Goal: Information Seeking & Learning: Stay updated

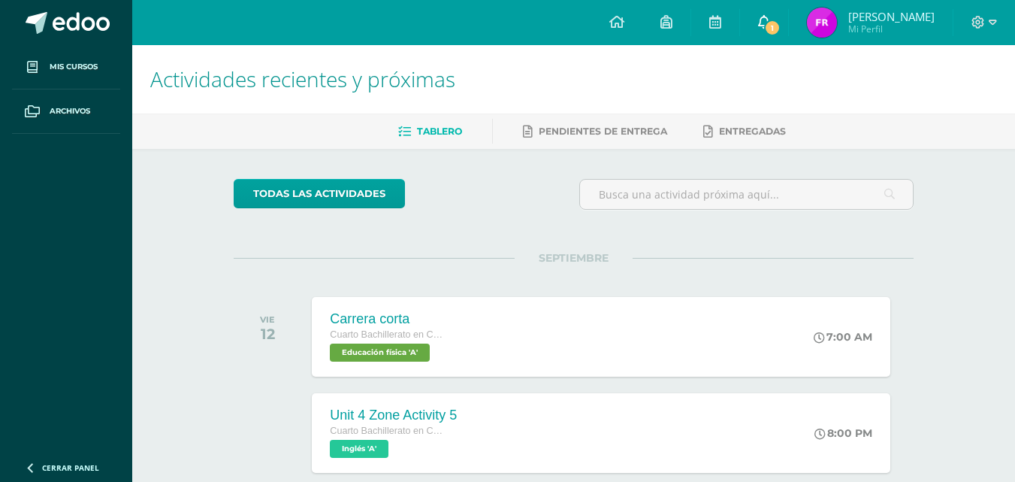
click at [763, 29] on span at bounding box center [764, 22] width 12 height 17
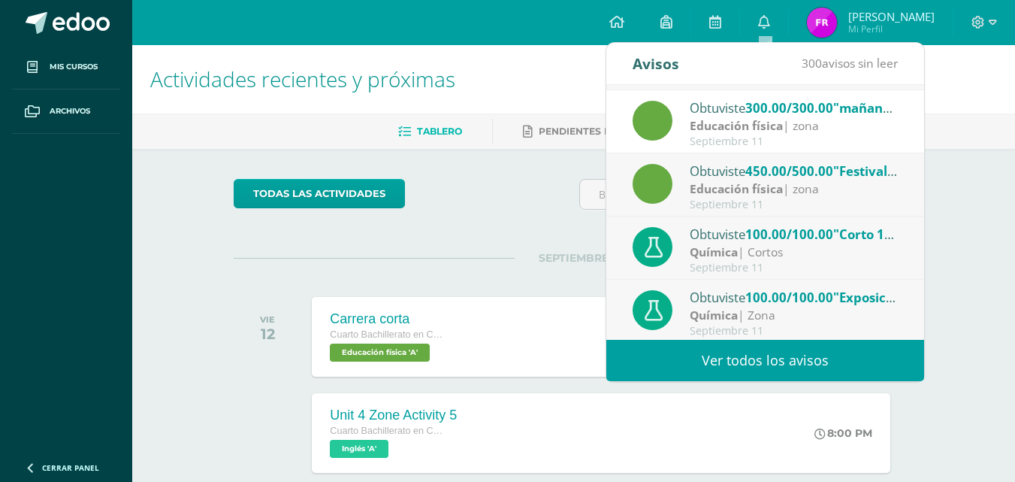
scroll to position [250, 0]
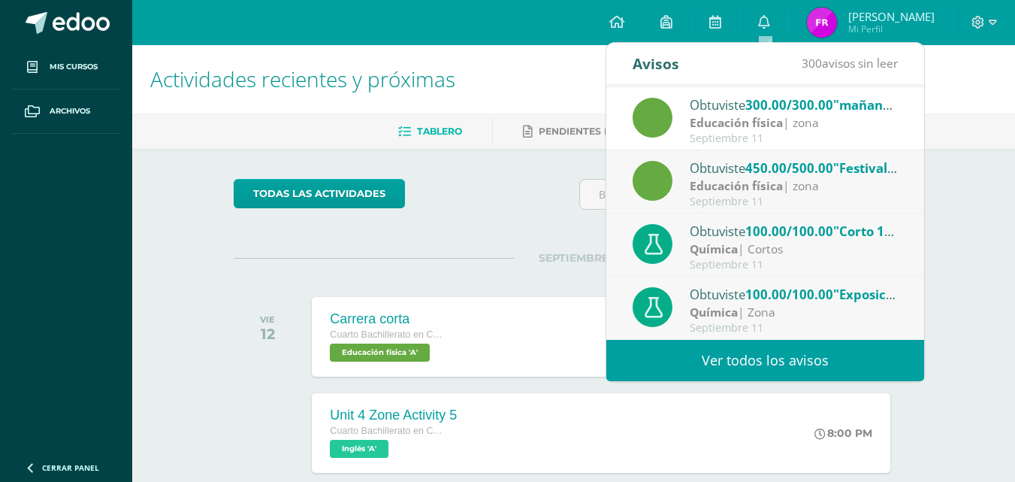
click at [809, 350] on link "Ver todos los avisos" at bounding box center [765, 360] width 318 height 41
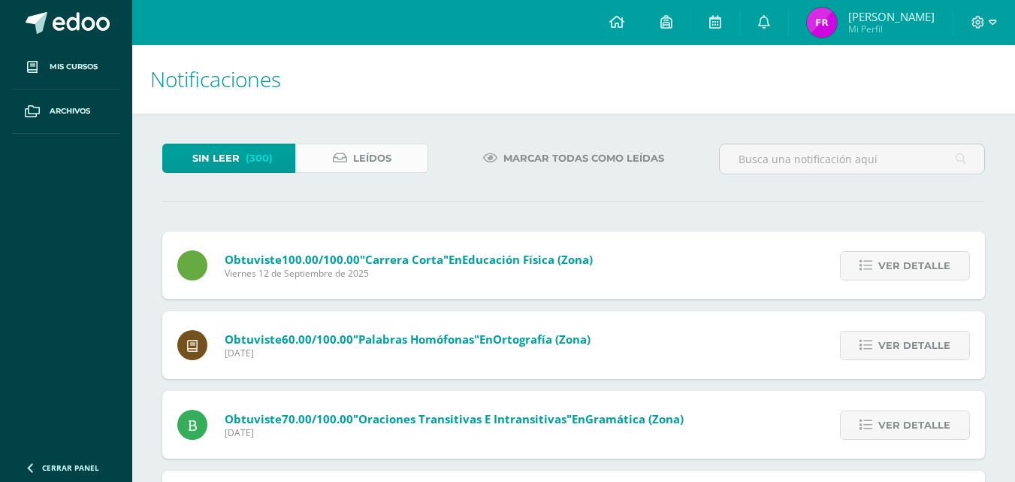
click at [379, 156] on span "Leídos" at bounding box center [372, 158] width 38 height 28
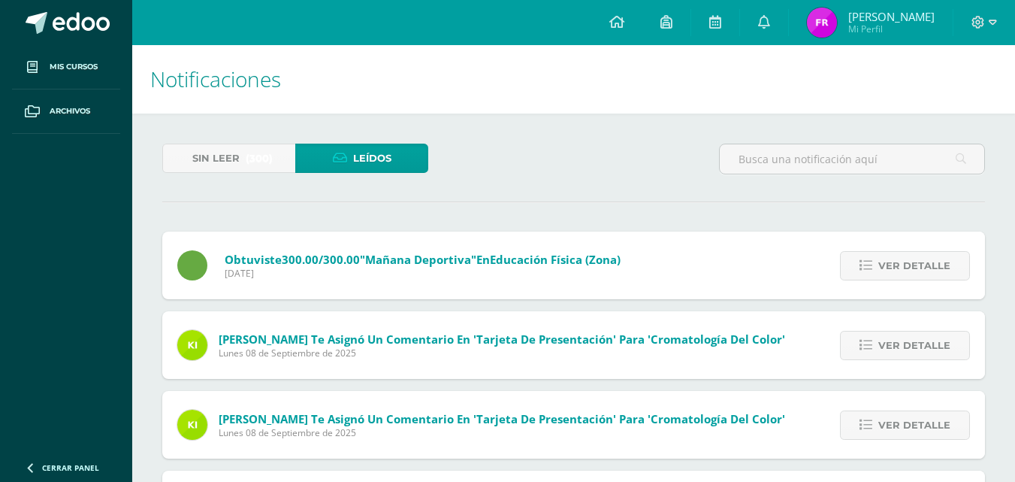
click at [216, 157] on span "Sin leer" at bounding box center [215, 158] width 47 height 28
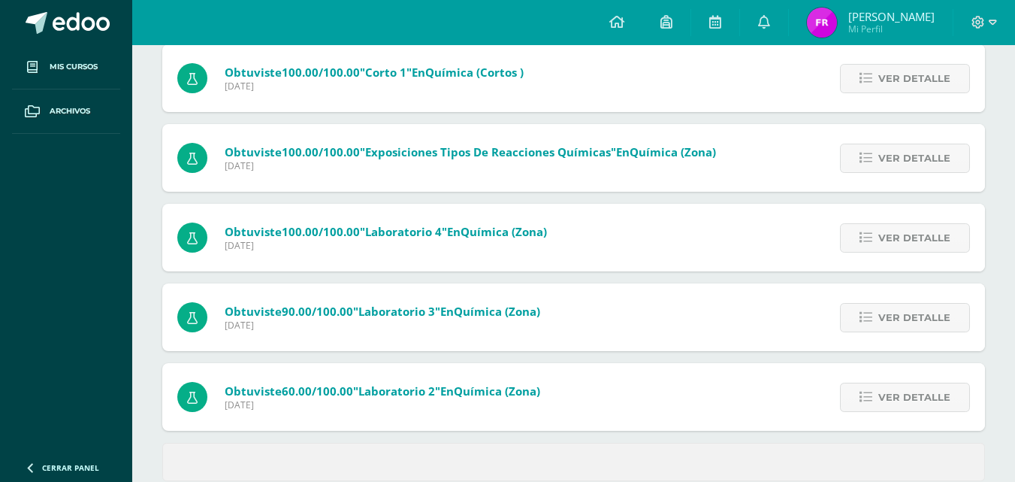
scroll to position [588, 0]
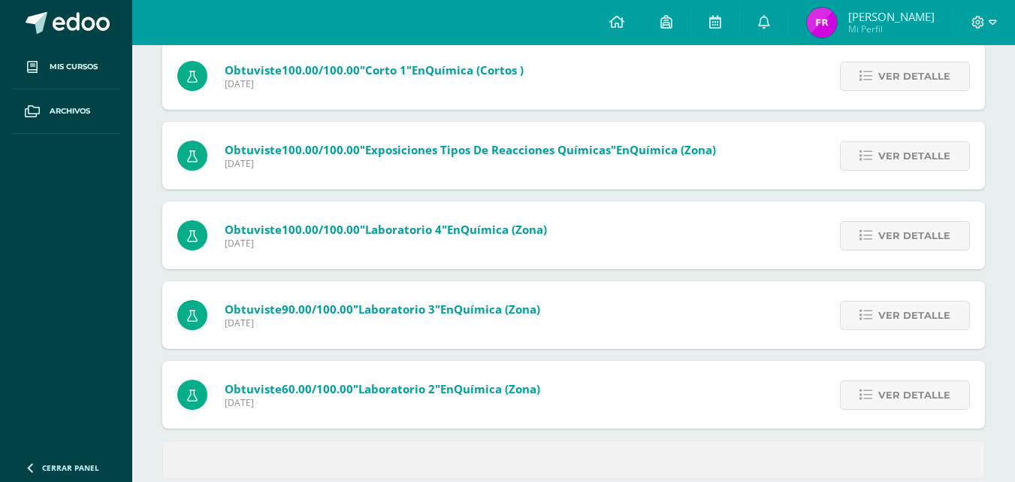
drag, startPoint x: 1014, startPoint y: 376, endPoint x: 1018, endPoint y: 394, distance: 18.4
click at [1013, 375] on div "Sin leer (300) Leídos Marcar todas como leídas Obtuviste 100.00/100.00 "Carrera…" at bounding box center [573, 17] width 883 height 983
click at [1013, 376] on div "Sin leer (300) Leídos Marcar todas como leídas Obtuviste 100.00/100.00 "Carrera…" at bounding box center [573, 17] width 883 height 983
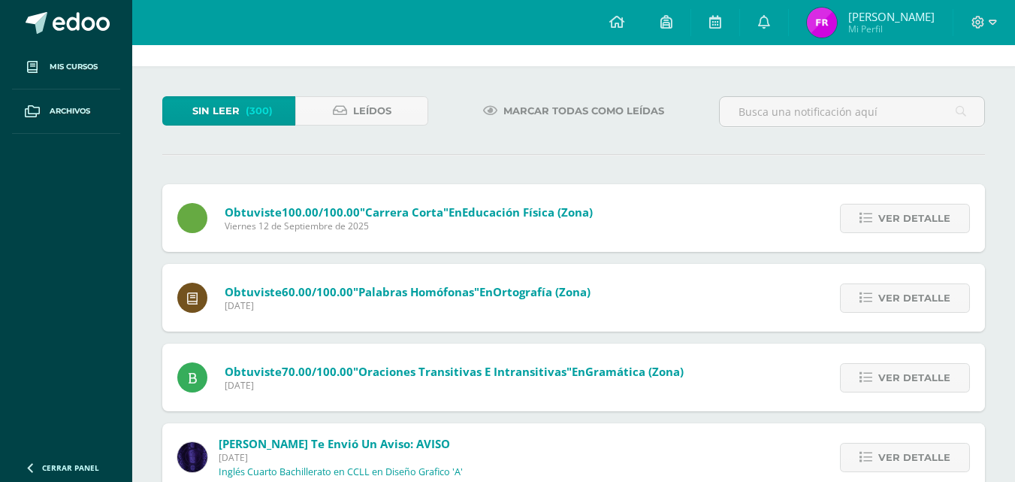
scroll to position [0, 0]
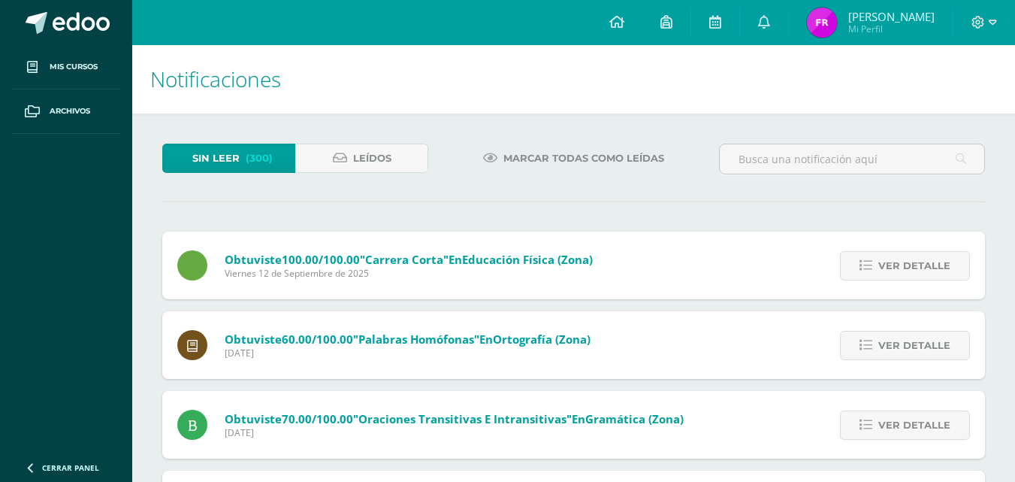
drag, startPoint x: 950, startPoint y: 183, endPoint x: 546, endPoint y: 140, distance: 405.7
click at [340, 164] on icon at bounding box center [340, 158] width 14 height 13
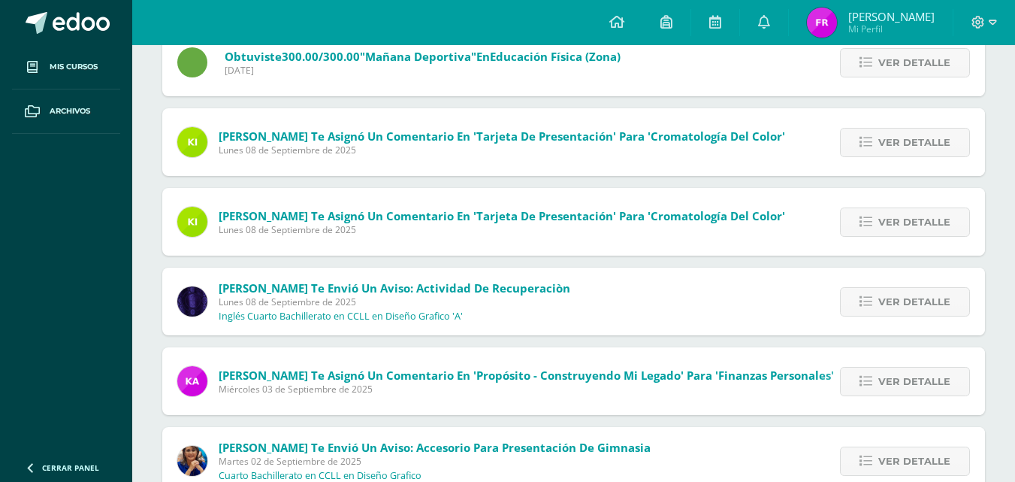
scroll to position [210, 0]
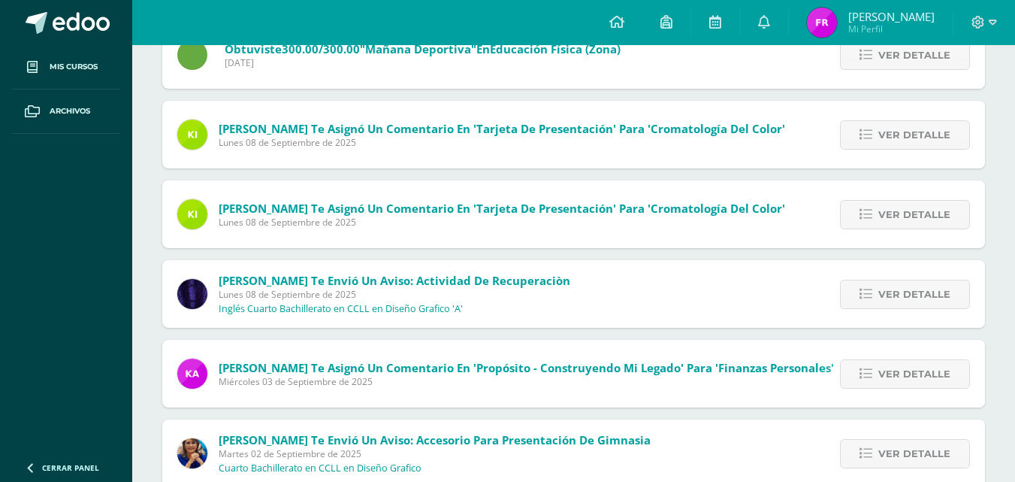
drag, startPoint x: 1020, startPoint y: 165, endPoint x: 1026, endPoint y: 252, distance: 87.4
click at [1015, 252] on html "Mis cursos Archivos Cerrar panel Biología Cuarto Bachillerato en CCLL en Diseño…" at bounding box center [507, 338] width 1015 height 1096
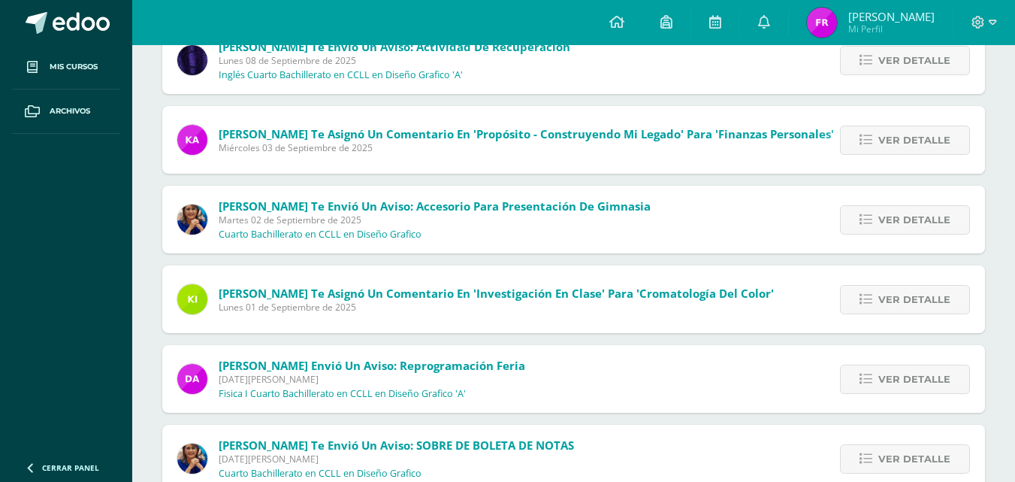
scroll to position [449, 0]
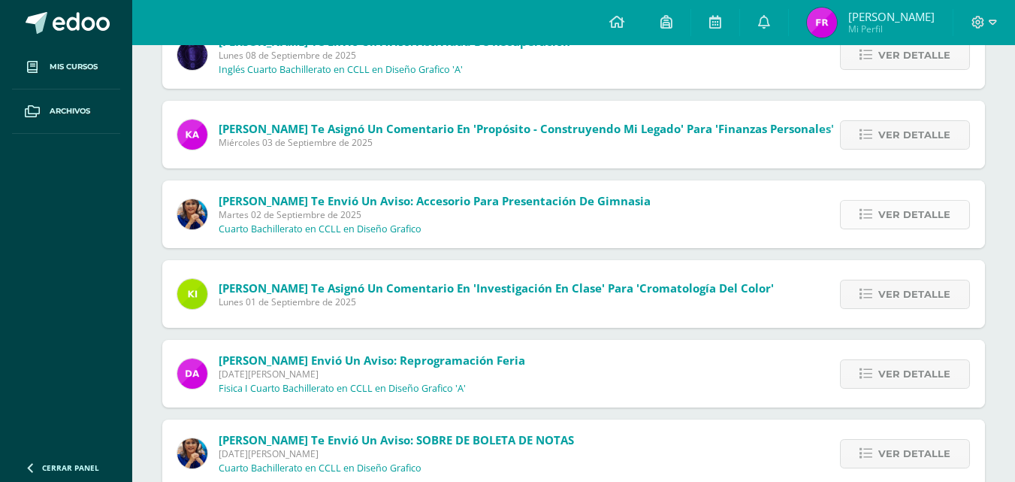
click at [883, 219] on span "Ver detalle" at bounding box center [914, 215] width 72 height 28
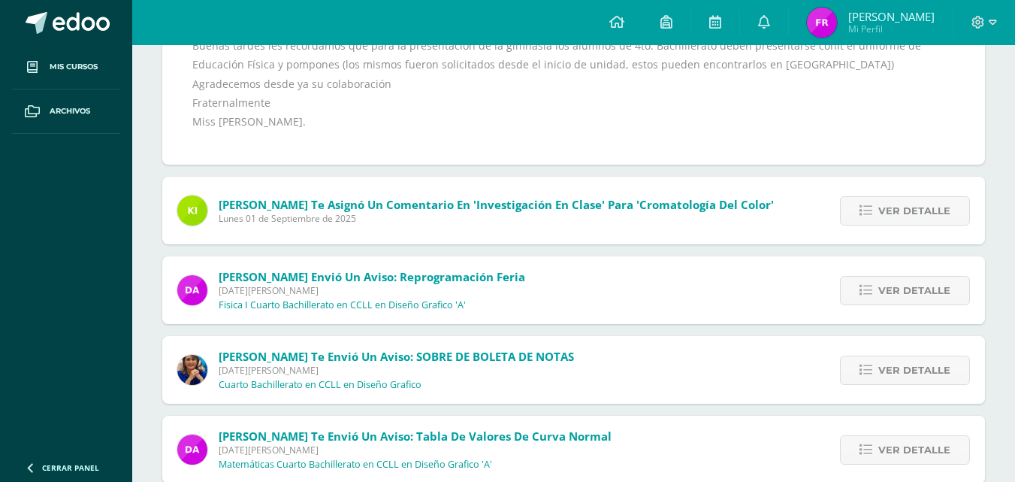
scroll to position [684, 0]
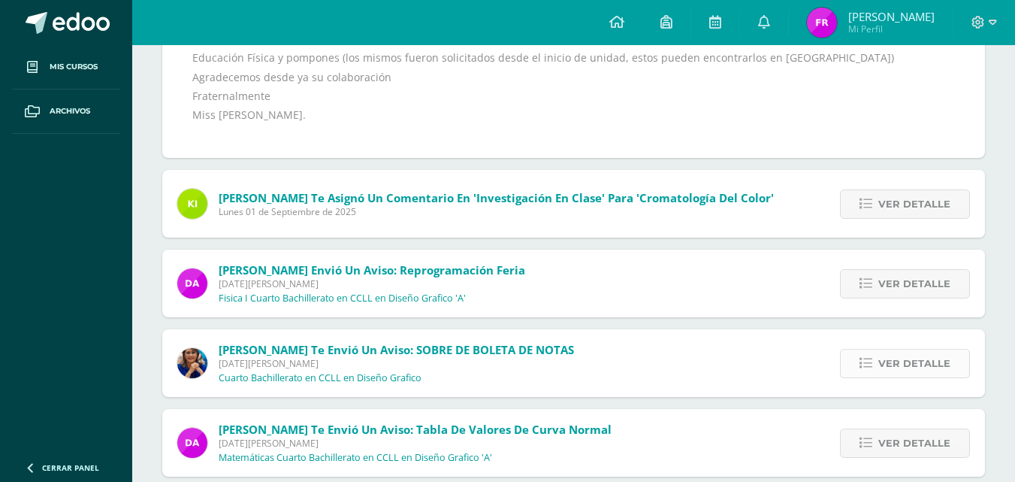
click at [937, 364] on span "Ver detalle" at bounding box center [914, 363] width 72 height 28
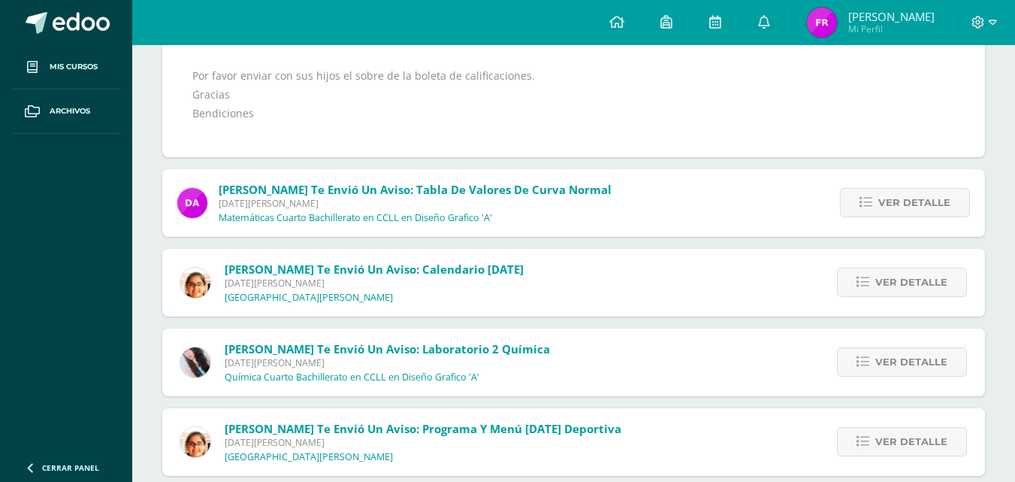
scroll to position [958, 0]
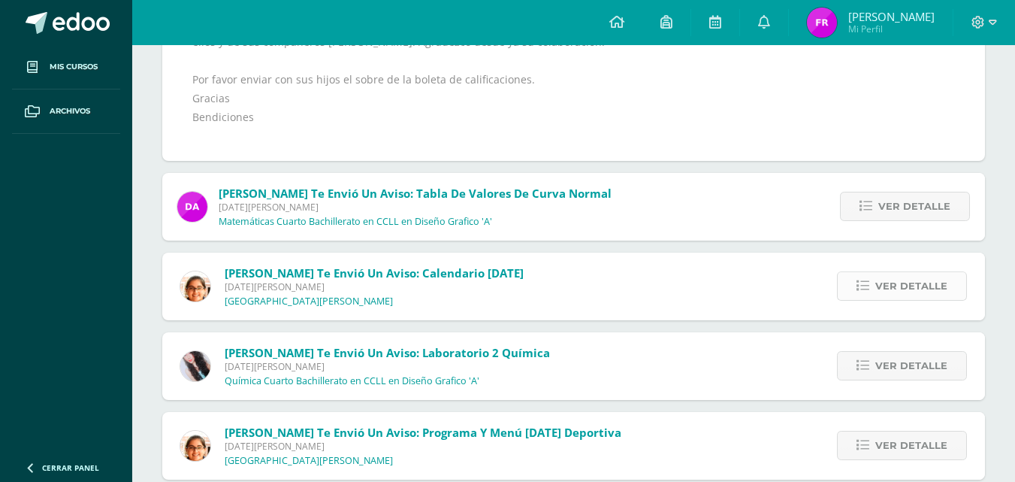
click at [871, 295] on link "Ver detalle" at bounding box center [902, 285] width 130 height 29
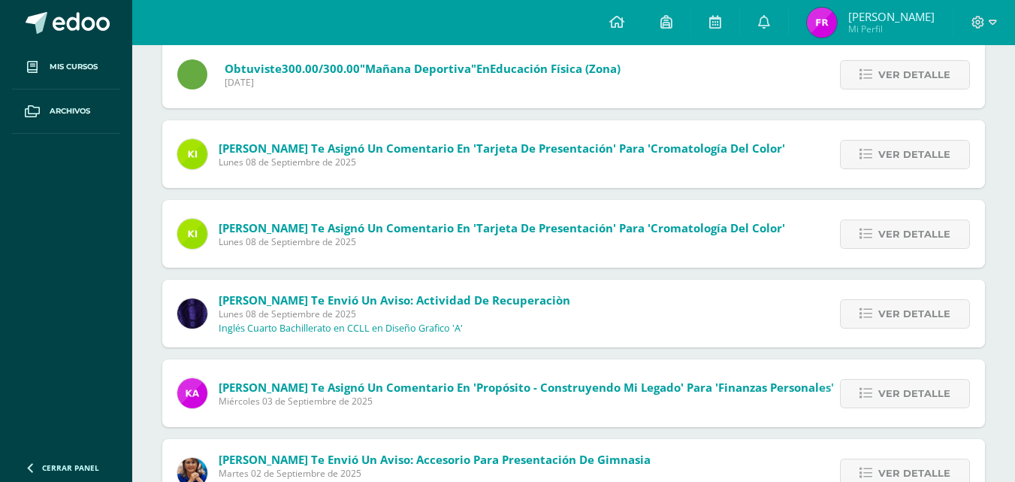
scroll to position [945, 0]
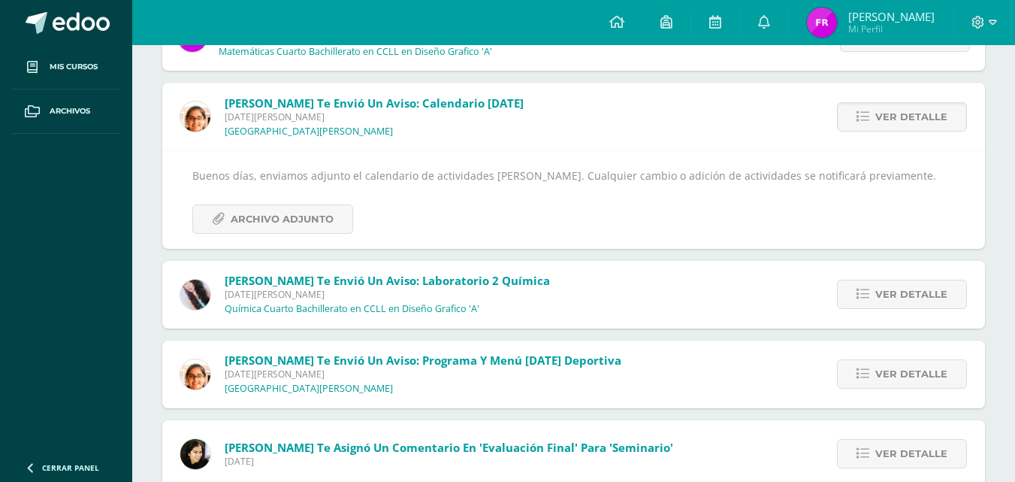
click at [1013, 314] on div "Sin leer (300) Leídos Obtuviste 300.00/300.00 "[DATE] deportiva" en Educación f…" at bounding box center [573, 94] width 883 height 1853
click at [1015, 310] on html "Mis cursos Archivos Cerrar panel Biología Cuarto Bachillerato en CCLL en Diseño…" at bounding box center [507, 38] width 1015 height 1967
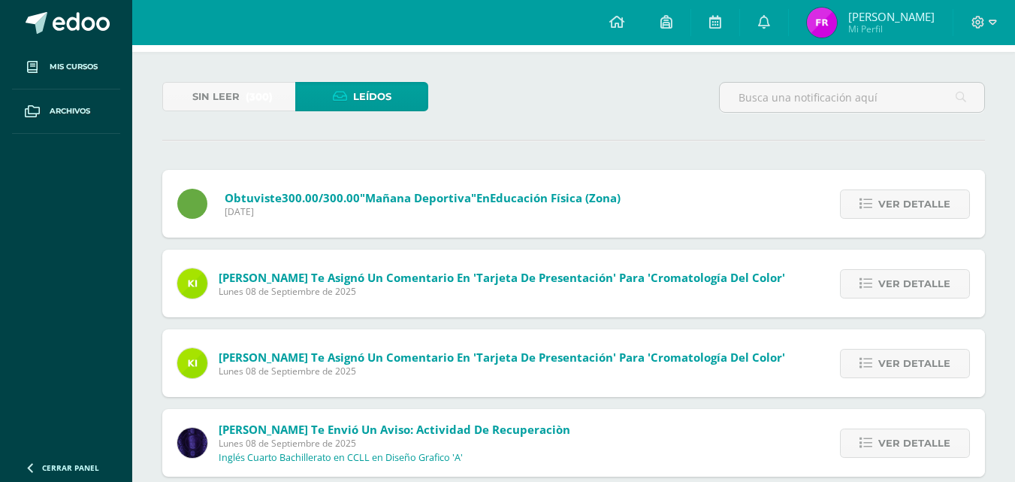
scroll to position [0, 0]
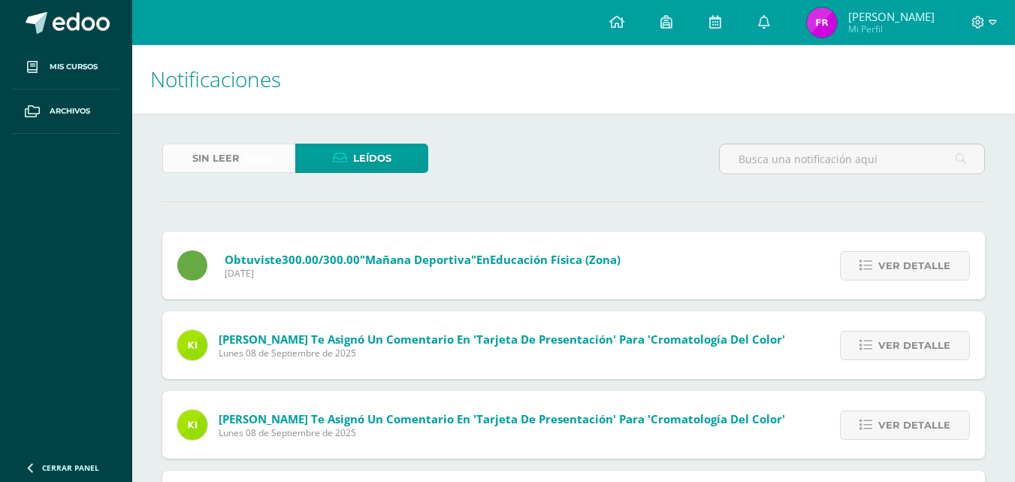
click at [262, 152] on span "(300)" at bounding box center [259, 158] width 27 height 28
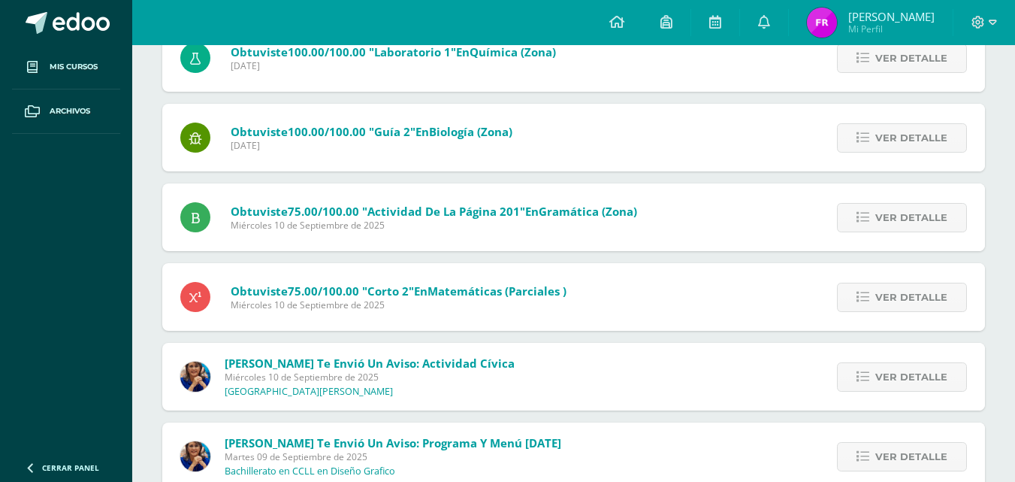
scroll to position [1013, 0]
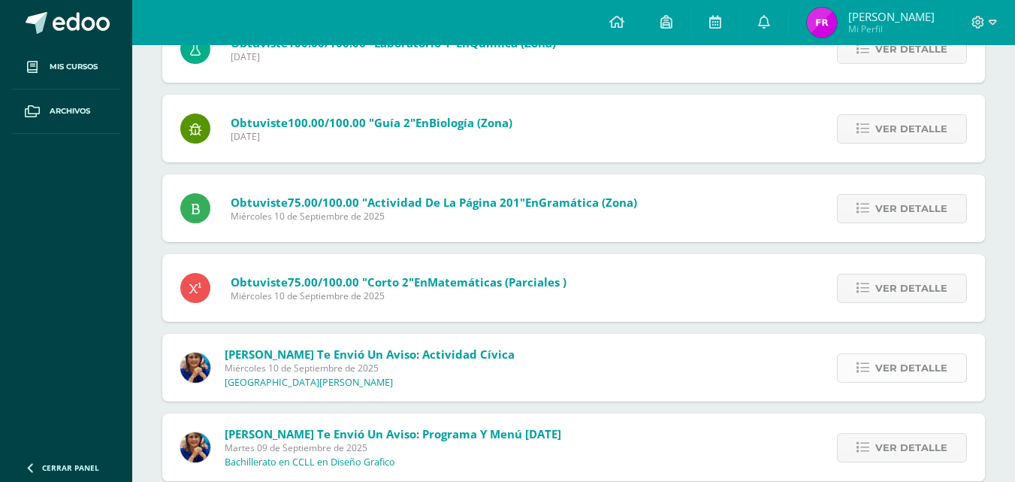
click at [842, 361] on link "Ver detalle" at bounding box center [902, 367] width 130 height 29
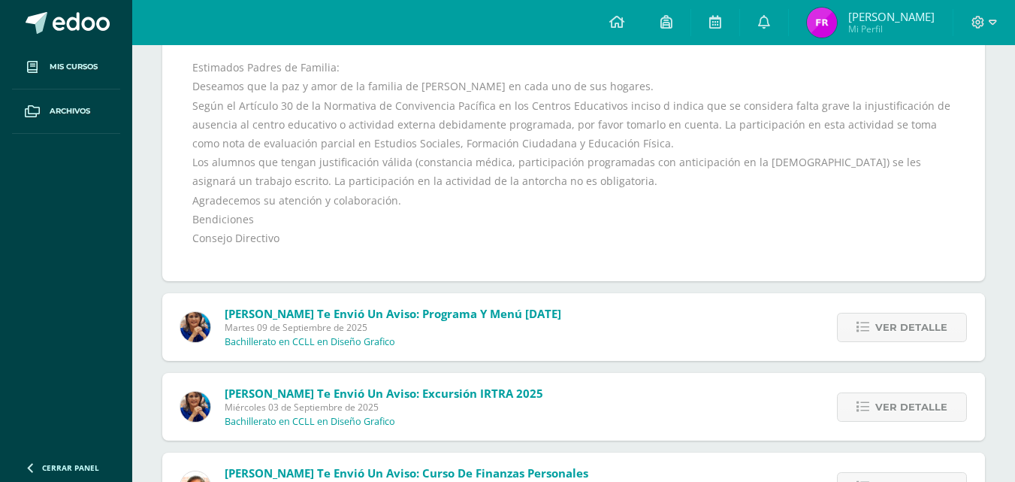
scroll to position [1382, 0]
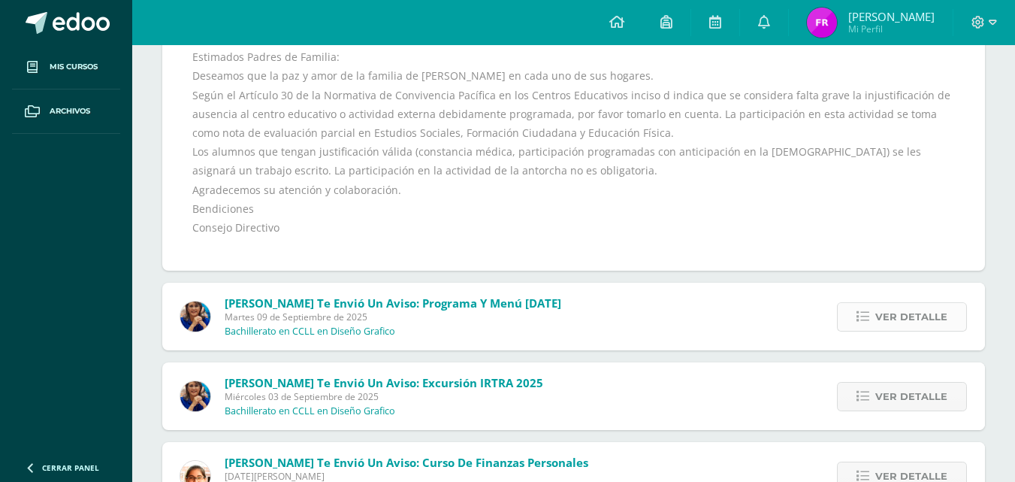
click at [896, 319] on span "Ver detalle" at bounding box center [911, 317] width 72 height 28
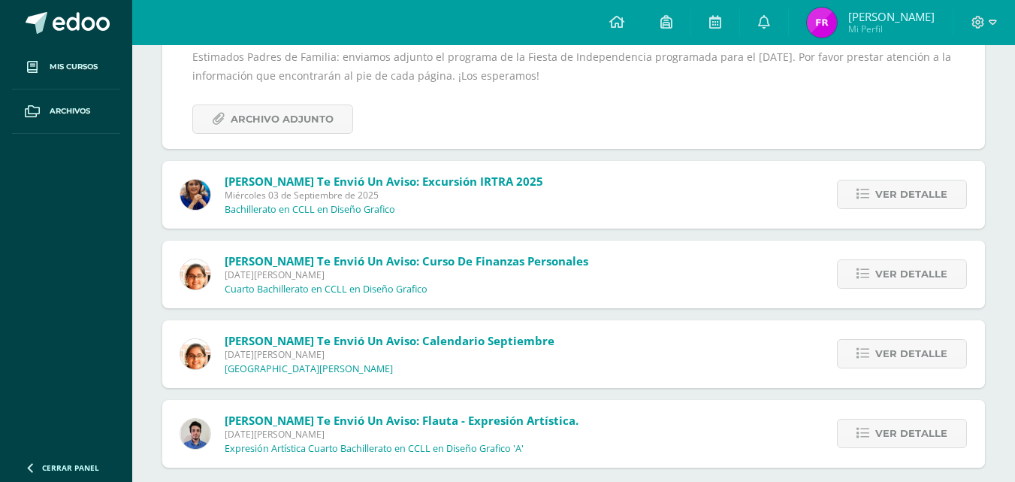
scroll to position [1315, 0]
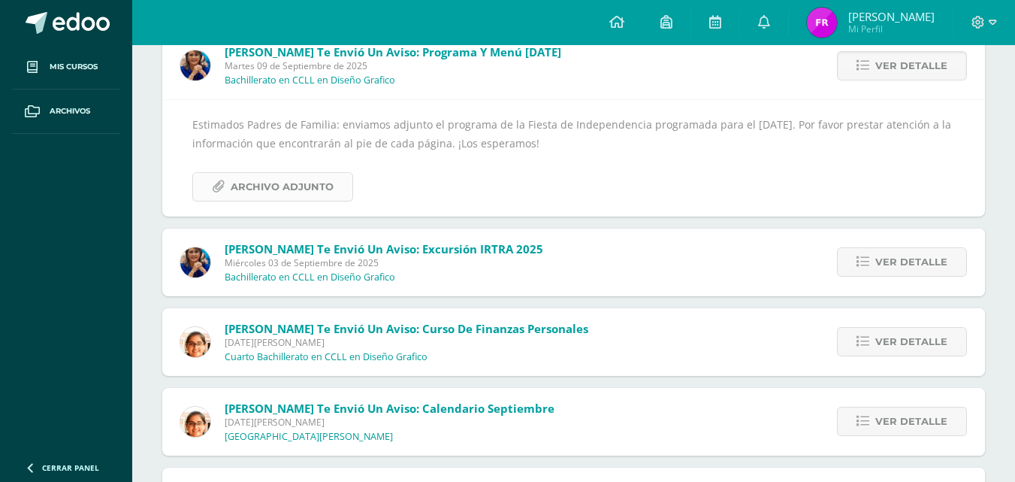
click at [322, 186] on span "Archivo Adjunto" at bounding box center [282, 187] width 103 height 28
